Goal: Ask a question

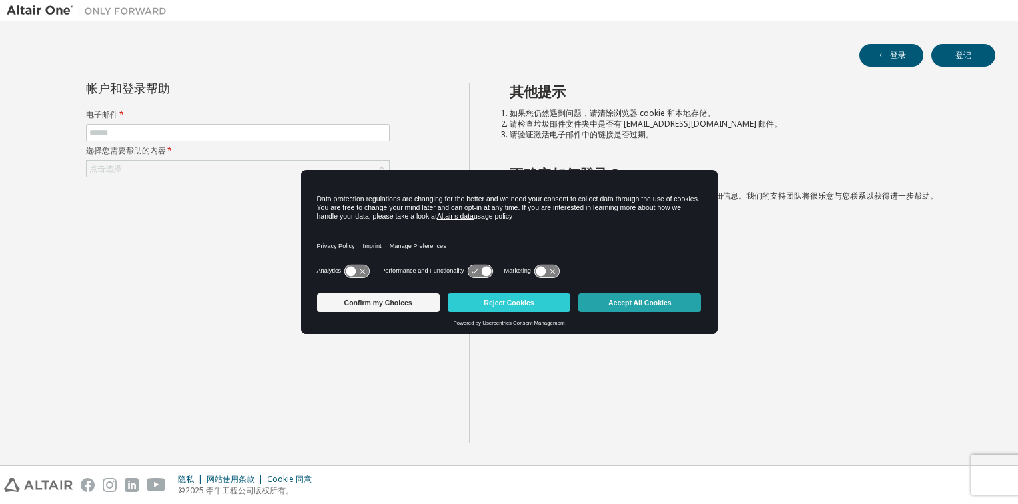
click at [638, 307] on button "Accept All Cookies" at bounding box center [639, 302] width 123 height 19
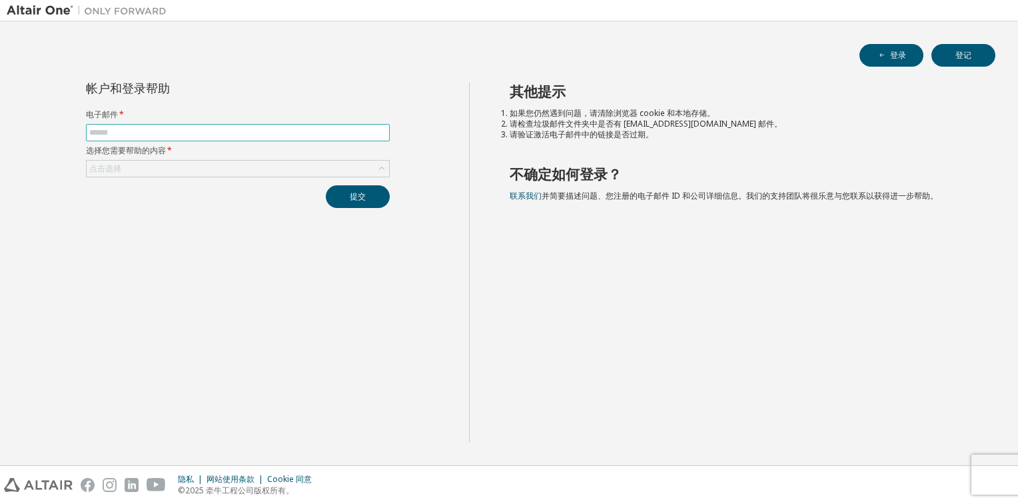
click at [135, 125] on span at bounding box center [238, 132] width 304 height 17
click at [129, 135] on input "text" at bounding box center [237, 132] width 297 height 11
type input "**********"
click at [152, 162] on div "点击选择" at bounding box center [238, 169] width 302 height 16
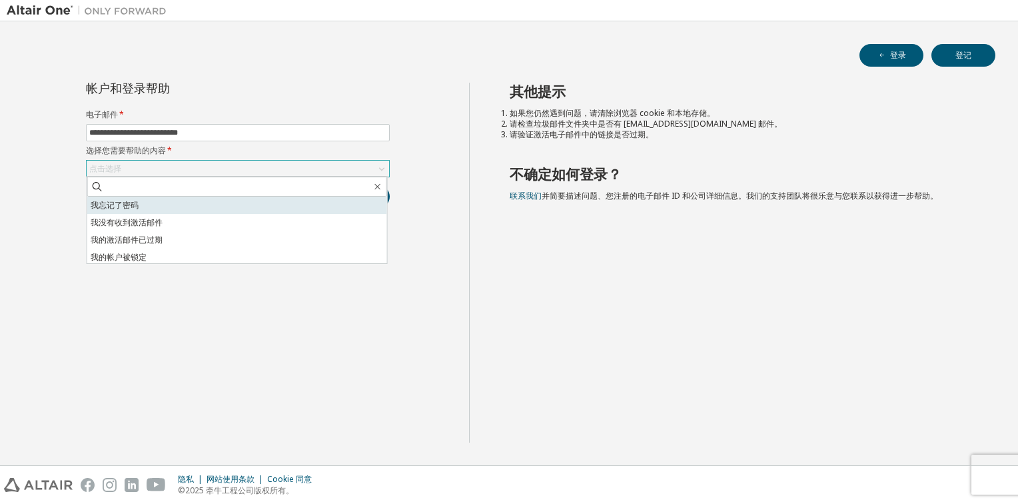
click at [141, 204] on li "我忘记了密码" at bounding box center [237, 205] width 300 height 17
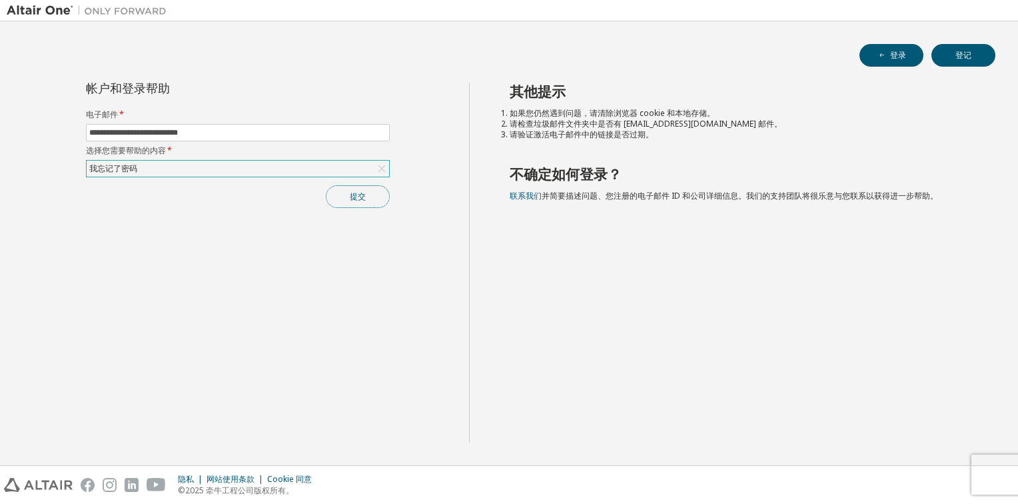
click at [354, 196] on button "提交" at bounding box center [358, 196] width 64 height 23
click at [358, 168] on div "我忘记了密码" at bounding box center [238, 169] width 302 height 16
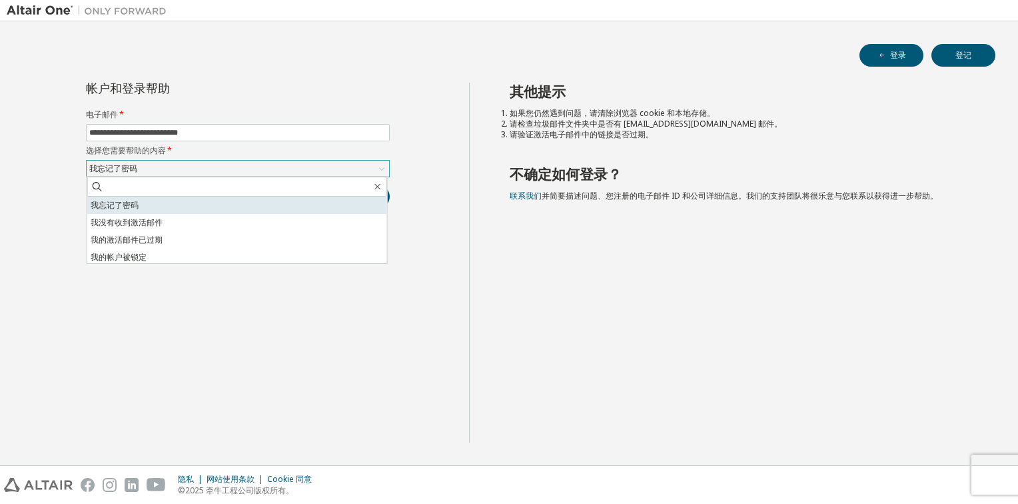
drag, startPoint x: 185, startPoint y: 204, endPoint x: 195, endPoint y: 201, distance: 10.3
click at [184, 204] on li "我忘记了密码" at bounding box center [237, 205] width 300 height 17
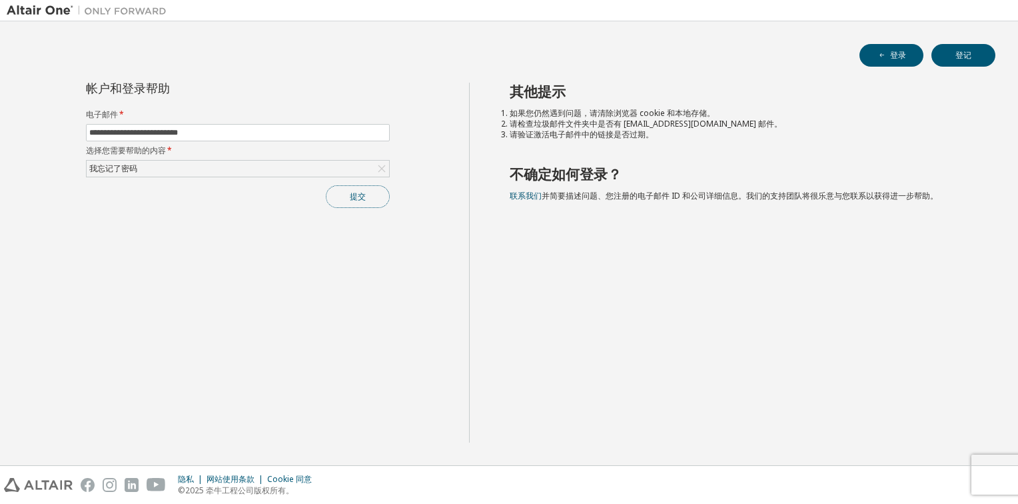
click at [352, 197] on button "提交" at bounding box center [358, 196] width 64 height 23
click at [363, 193] on button "提交" at bounding box center [358, 196] width 64 height 23
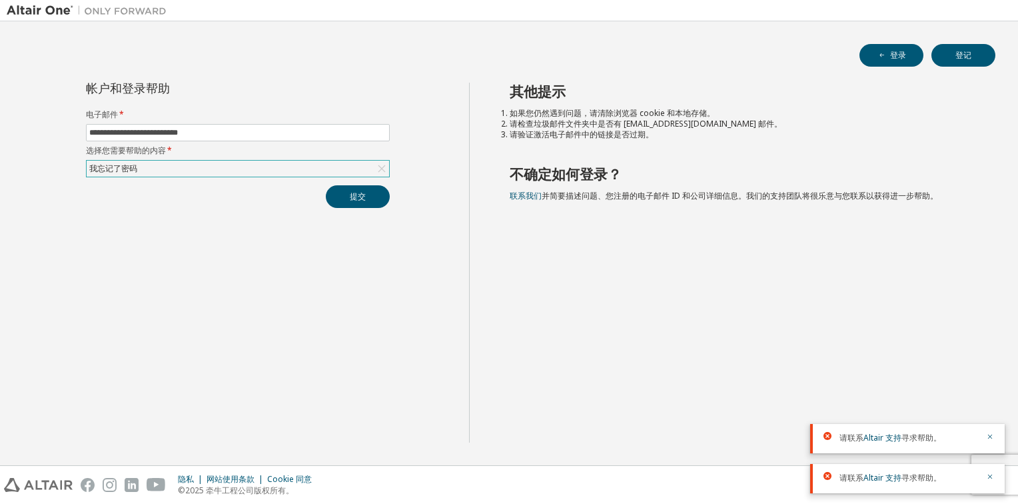
click at [298, 169] on div "我忘记了密码" at bounding box center [238, 169] width 302 height 16
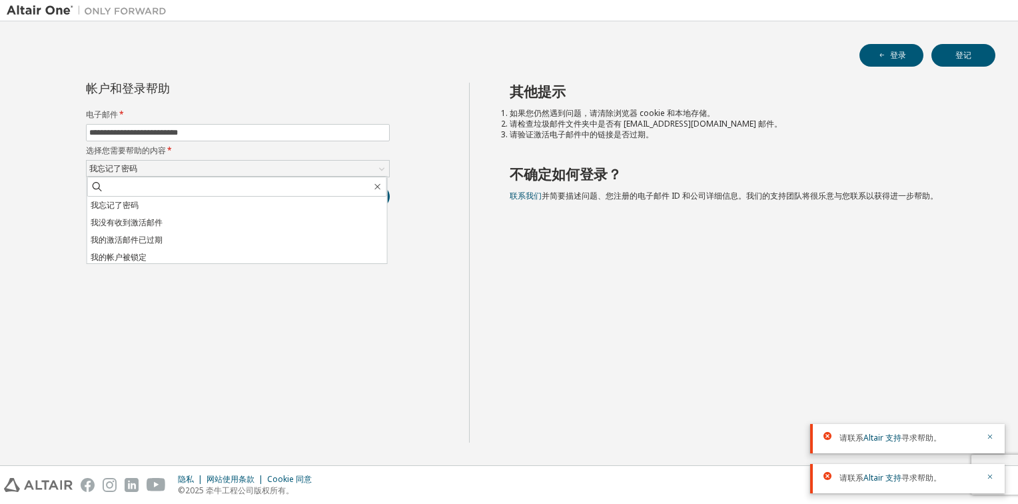
drag, startPoint x: 119, startPoint y: 253, endPoint x: 216, endPoint y: 224, distance: 101.0
click at [120, 253] on li "我的帐户被锁定" at bounding box center [237, 257] width 300 height 17
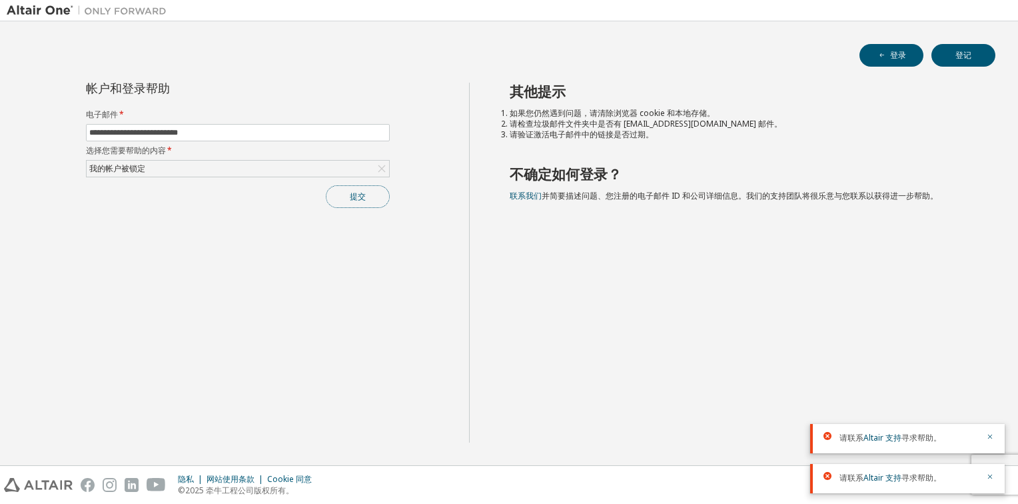
click at [368, 196] on button "提交" at bounding box center [358, 196] width 64 height 23
